Goal: Transaction & Acquisition: Purchase product/service

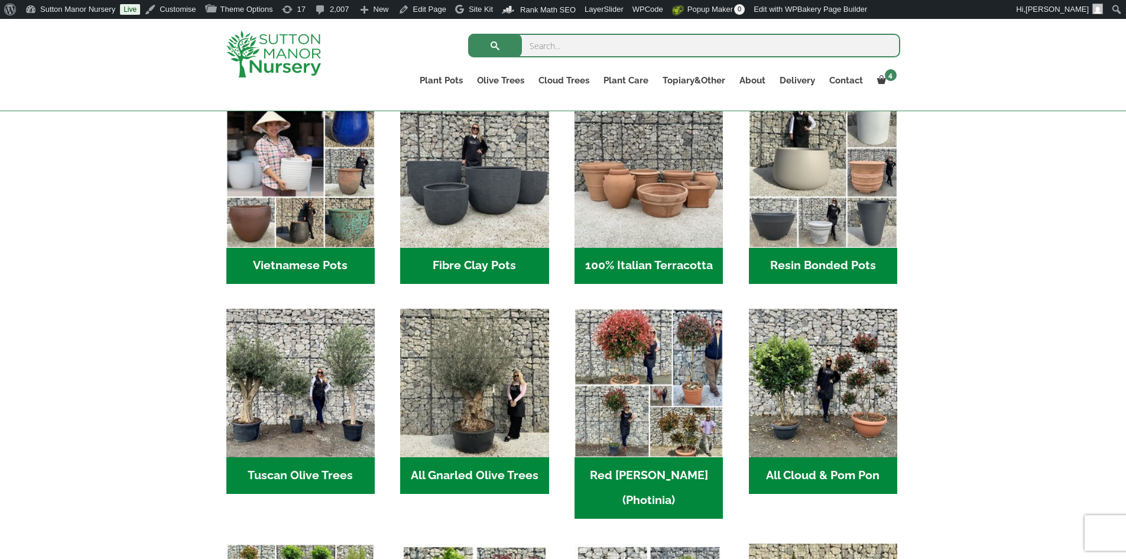
scroll to position [532, 0]
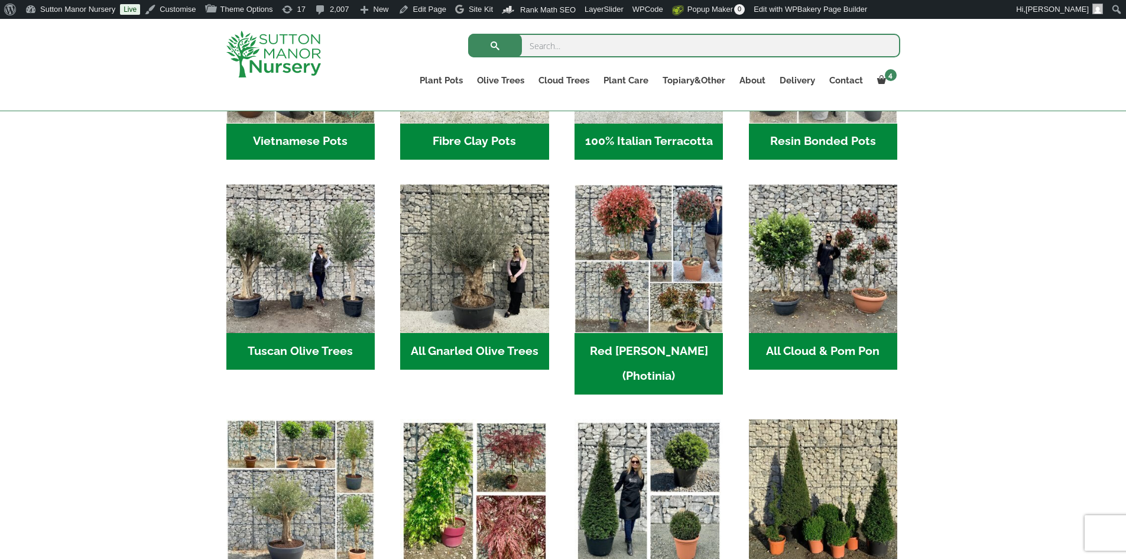
click at [310, 139] on h2 "Vietnamese Pots (55)" at bounding box center [300, 142] width 148 height 37
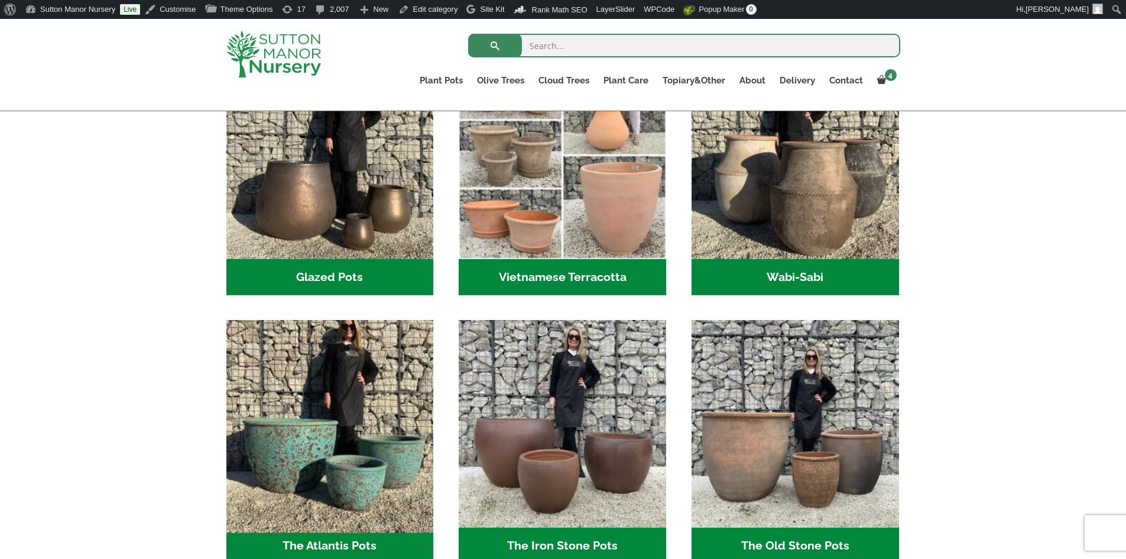
scroll to position [473, 0]
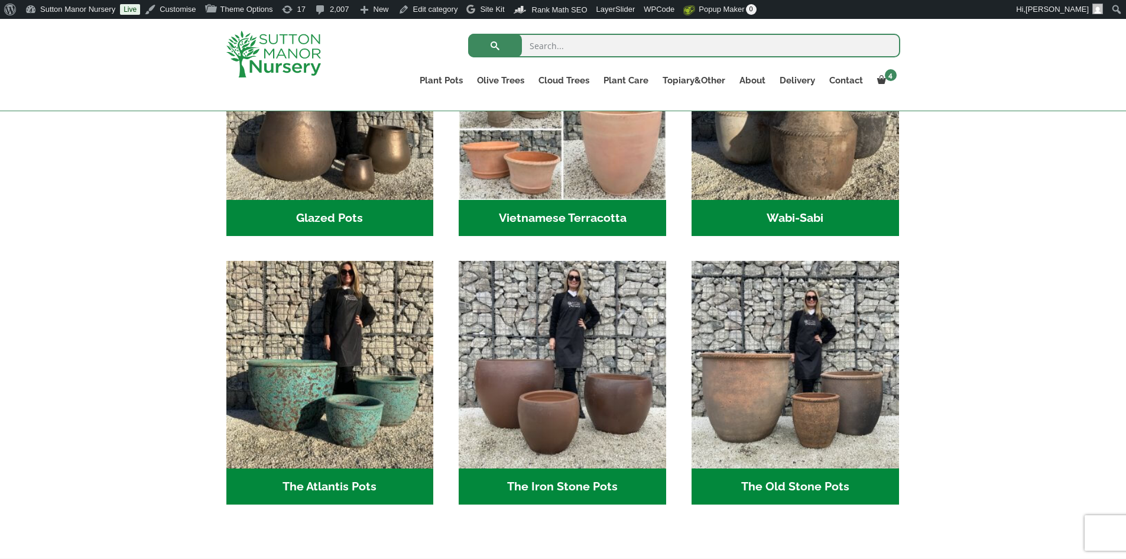
click at [815, 492] on h2 "The Old Stone Pots (7)" at bounding box center [796, 486] width 208 height 37
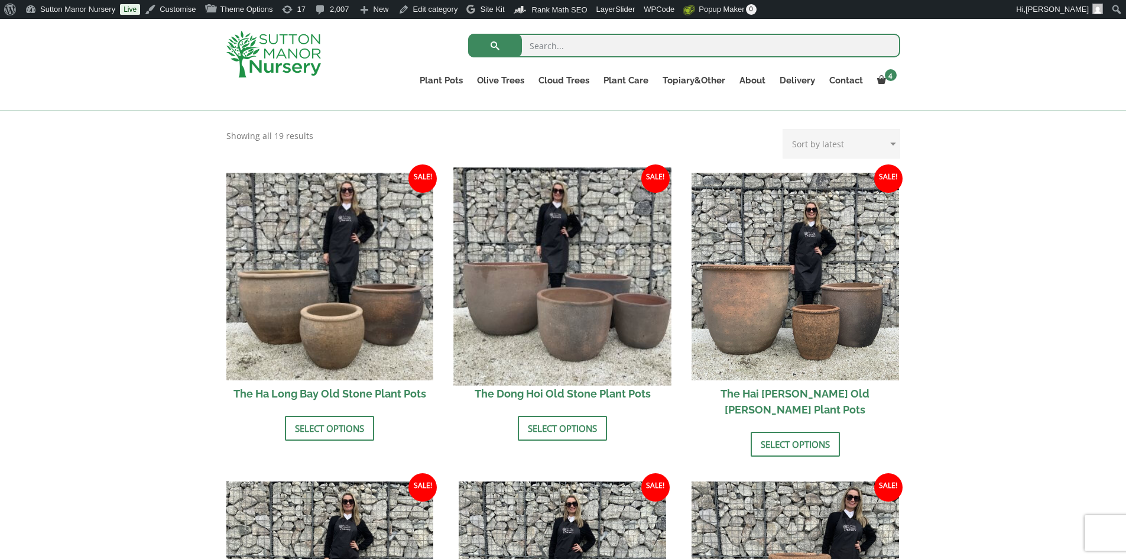
scroll to position [473, 0]
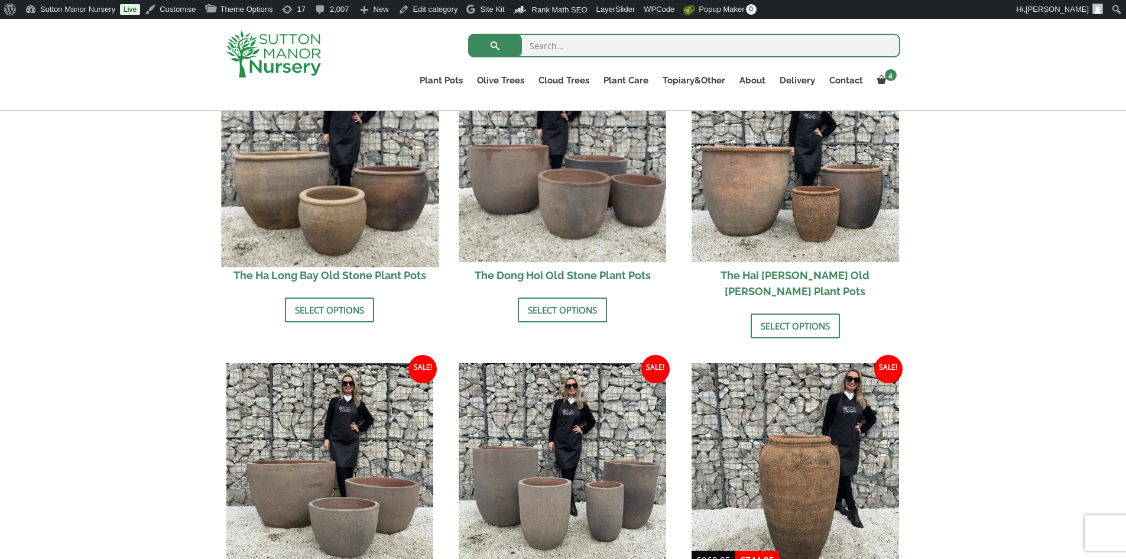
click at [371, 253] on img at bounding box center [330, 158] width 218 height 218
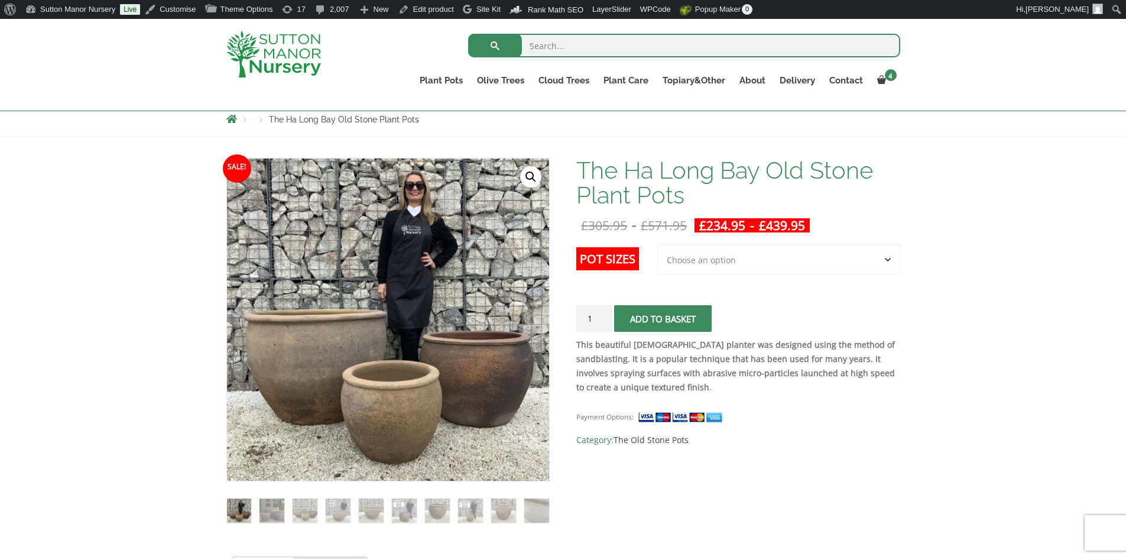
scroll to position [118, 0]
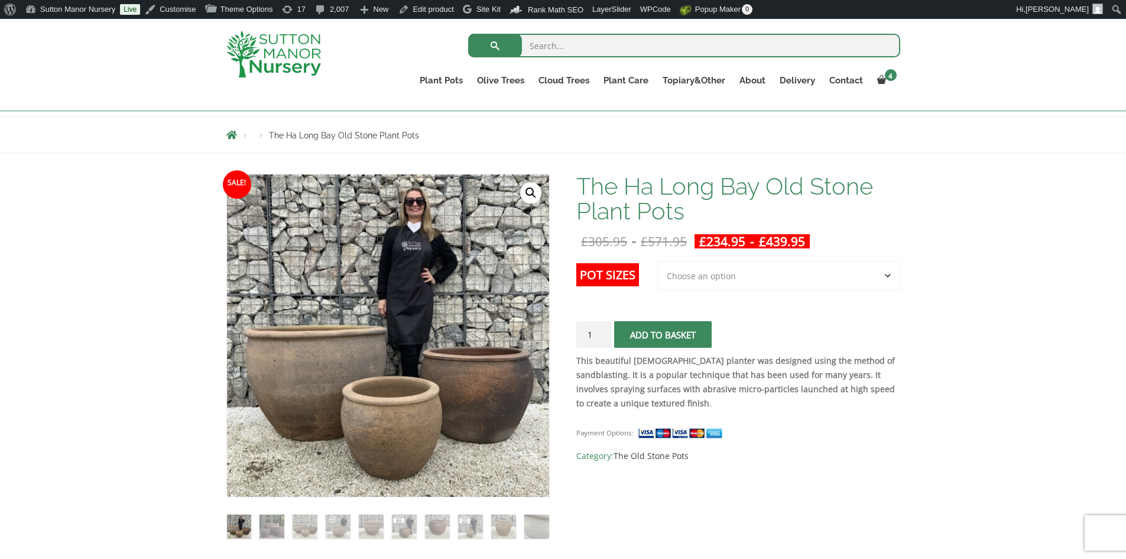
click at [884, 271] on select "Choose an option 3rd to Largest Pot In The Picture 2nd to Largest Pot In The Pi…" at bounding box center [778, 276] width 243 height 30
